Goal: Complete application form

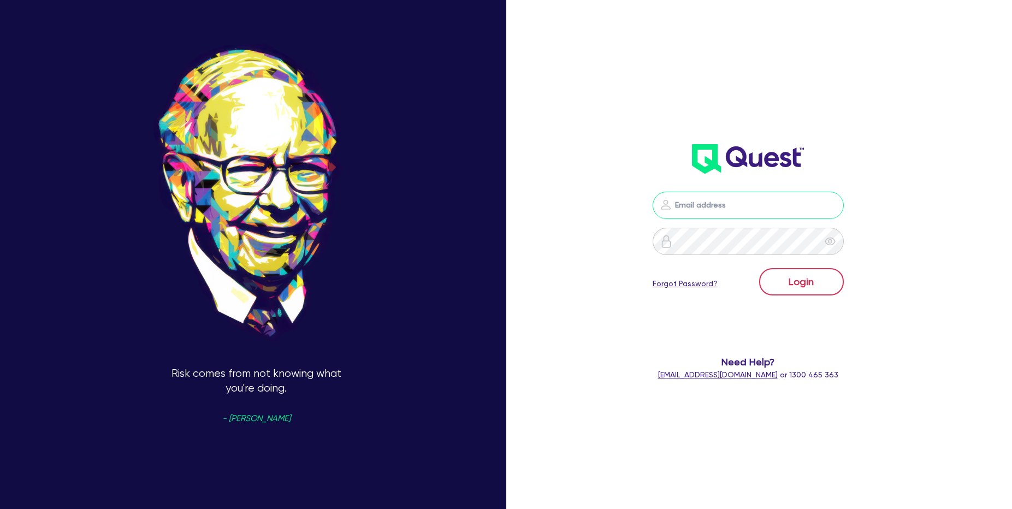
type input "roderick.mauricio@quest.finance"
click at [805, 281] on body "Risk comes from not knowing what you're doing. - Warren Buffet roderick.maurici…" at bounding box center [506, 254] width 1012 height 509
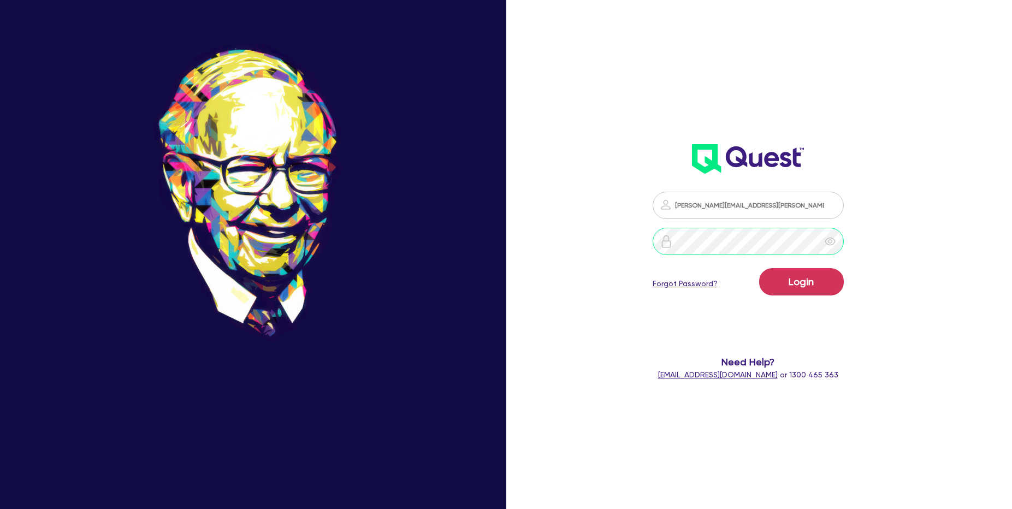
click at [759, 268] on button "Login" at bounding box center [801, 281] width 85 height 27
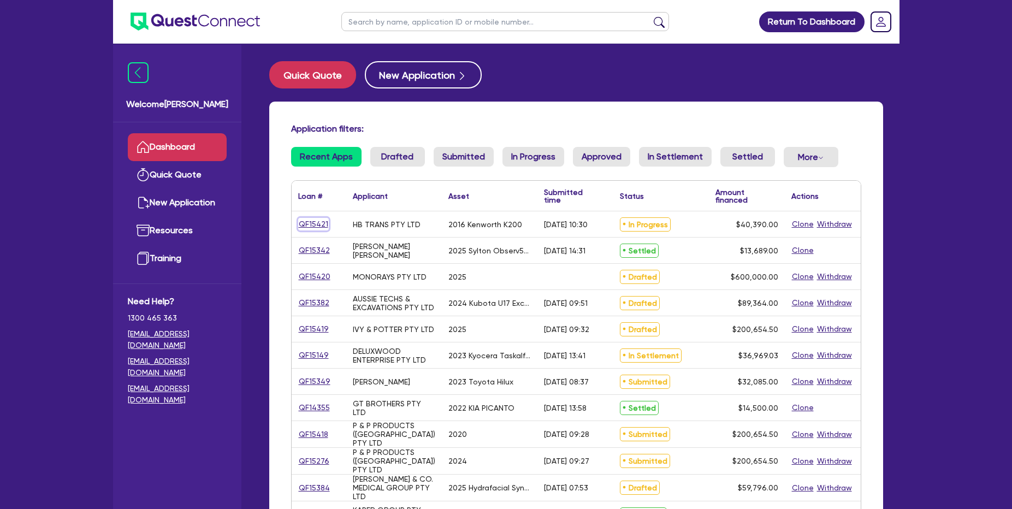
click at [313, 221] on link "QF15421" at bounding box center [313, 224] width 31 height 13
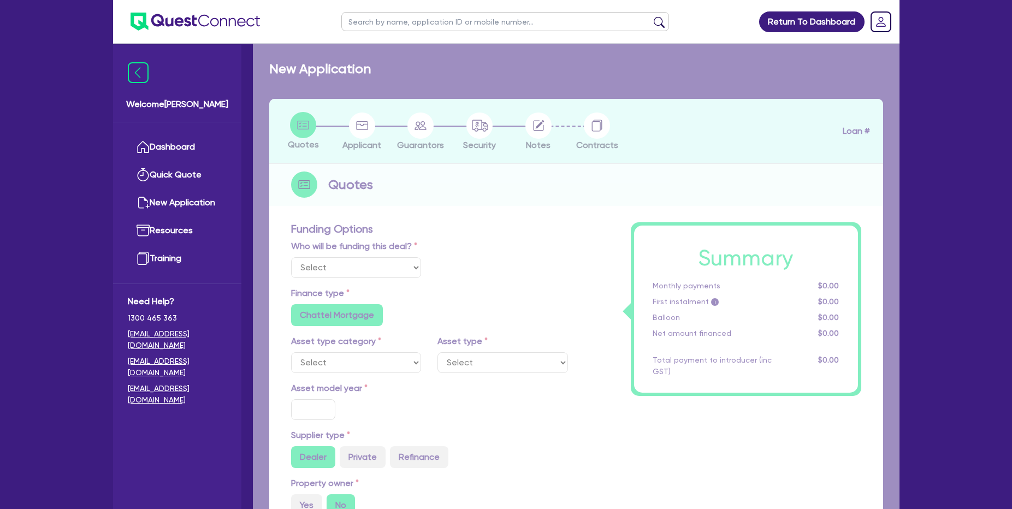
select select "Quest Finance - Own Book"
select select "PRIMARY_ASSETS"
type input "2016"
radio input "true"
type input "40,390"
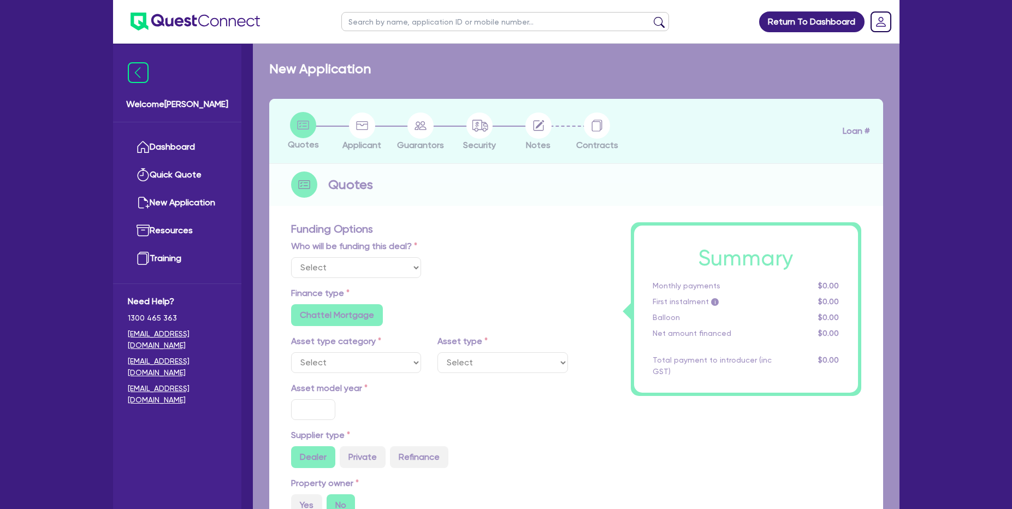
type input "5"
type input "2,019.5"
type input "17.95"
radio input "false"
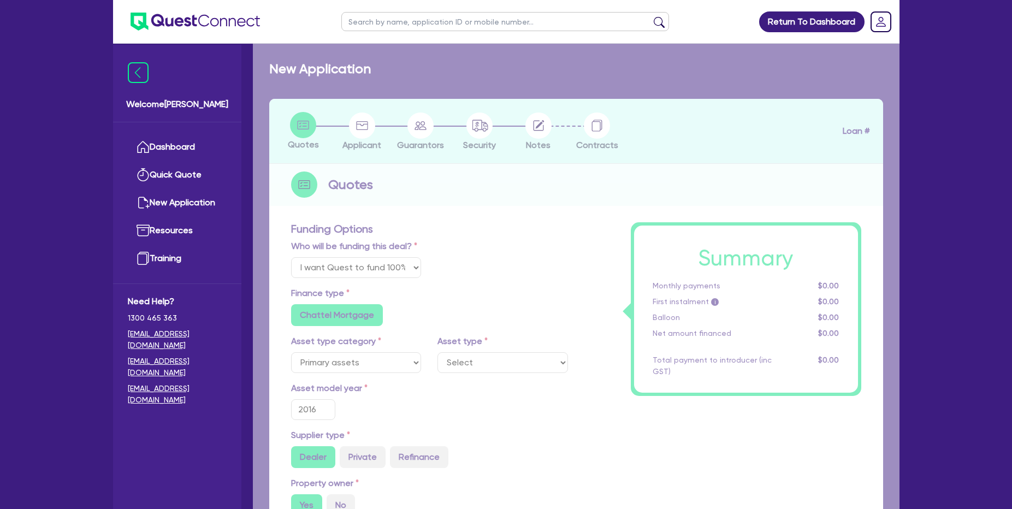
select select "HEAVY_TRUCKS"
